Goal: Task Accomplishment & Management: Manage account settings

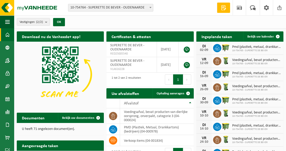
click at [254, 50] on span "10-754765 - SUPERETTE DE BEVER" at bounding box center [256, 50] width 49 height 3
click at [252, 50] on span "10-754765 - SUPERETTE DE BEVER" at bounding box center [256, 50] width 49 height 3
click at [250, 8] on span at bounding box center [252, 7] width 8 height 15
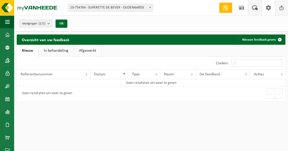
click at [282, 11] on span at bounding box center [282, 7] width 8 height 15
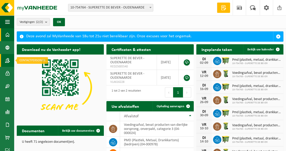
click at [9, 58] on span at bounding box center [7, 60] width 5 height 13
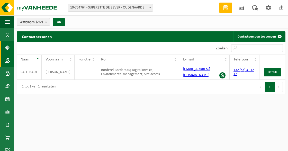
click at [9, 49] on span at bounding box center [7, 47] width 5 height 13
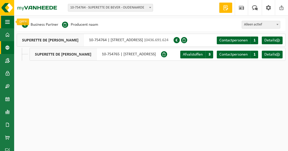
click at [7, 20] on span "button" at bounding box center [7, 21] width 5 height 13
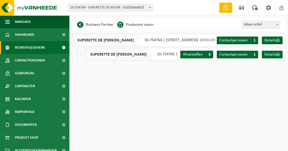
click at [141, 97] on html "Vestiging: 10-754764 - SUPERETTE DE BEVER - OUDENAARDE 10-754765 - SUPERETTE DE…" at bounding box center [144, 75] width 288 height 151
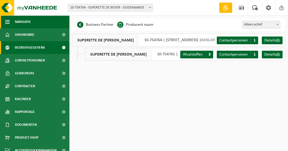
click at [5, 20] on span "button" at bounding box center [7, 21] width 5 height 13
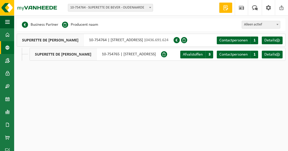
click at [227, 10] on span at bounding box center [226, 7] width 8 height 5
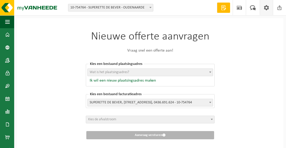
click at [267, 9] on span at bounding box center [266, 7] width 8 height 15
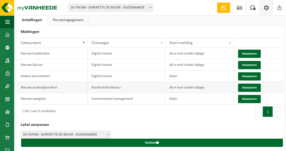
scroll to position [5, 0]
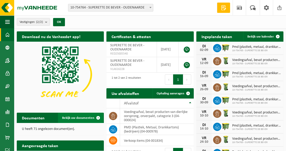
click at [92, 119] on span "Bekijk uw documenten" at bounding box center [78, 117] width 32 height 3
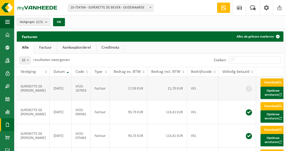
click at [266, 82] on link "Download" at bounding box center [272, 82] width 25 height 8
click at [133, 24] on div "Vestigingen (2/2) Alles selecteren Alles deselecteren SUPERETTE DE BEVER - OUDE…" at bounding box center [149, 21] width 271 height 13
